Goal: Find specific page/section: Find specific page/section

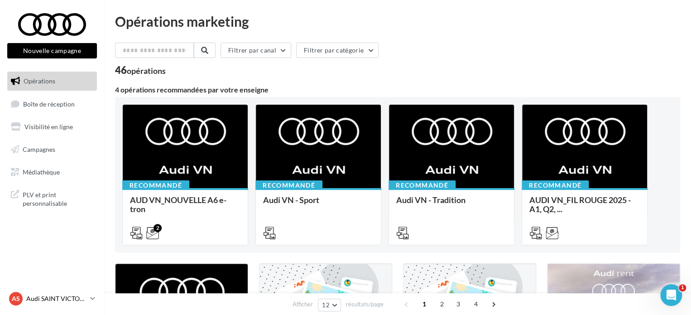
click at [89, 291] on link "AS Audi SAINT VICTORET audi-sain-gau" at bounding box center [52, 298] width 90 height 17
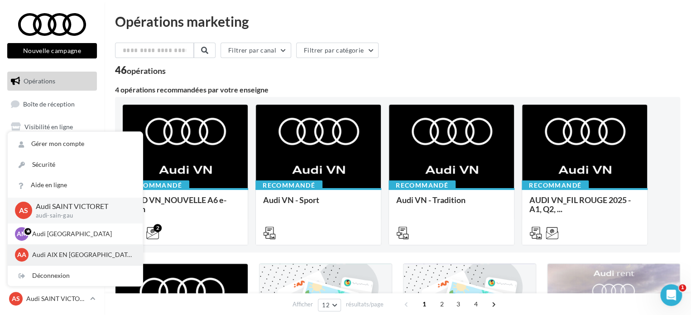
click at [69, 250] on p "Audi AIX EN [GEOGRAPHIC_DATA]" at bounding box center [82, 254] width 100 height 9
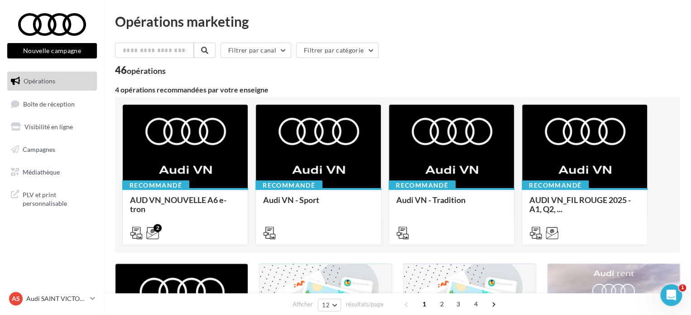
click at [63, 117] on link "Visibilité en ligne" at bounding box center [51, 126] width 93 height 19
click at [67, 105] on span "Boîte de réception" at bounding box center [49, 104] width 52 height 8
